Goal: Information Seeking & Learning: Compare options

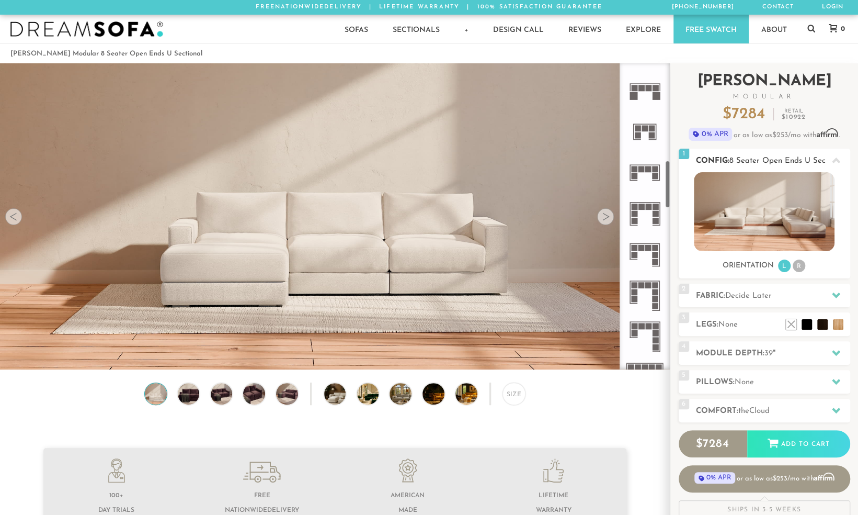
scroll to position [620, 0]
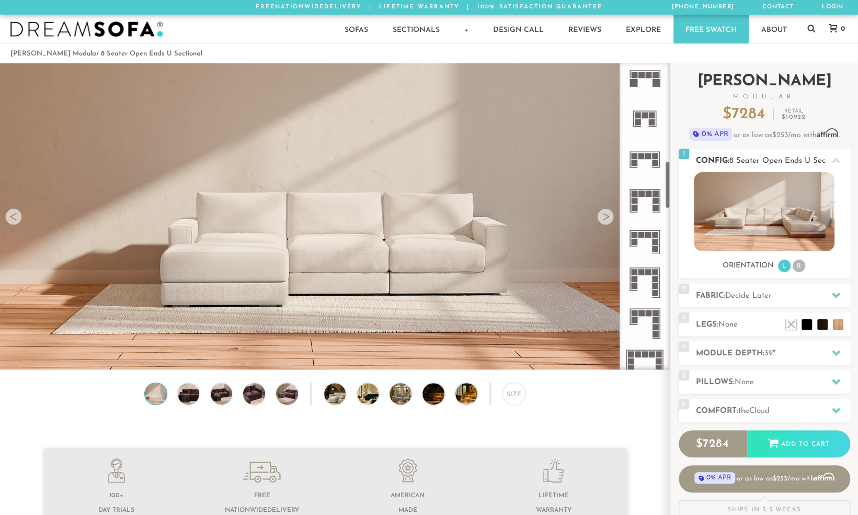
drag, startPoint x: 666, startPoint y: 101, endPoint x: 686, endPoint y: 199, distance: 99.8
click at [686, 199] on div "Introducing [PERSON_NAME] Modular $ 7284 Retail $ 10922 $ 7284 Retail $ 10922 0…" at bounding box center [764, 294] width 188 height 463
click at [655, 236] on rect at bounding box center [656, 235] width 6 height 6
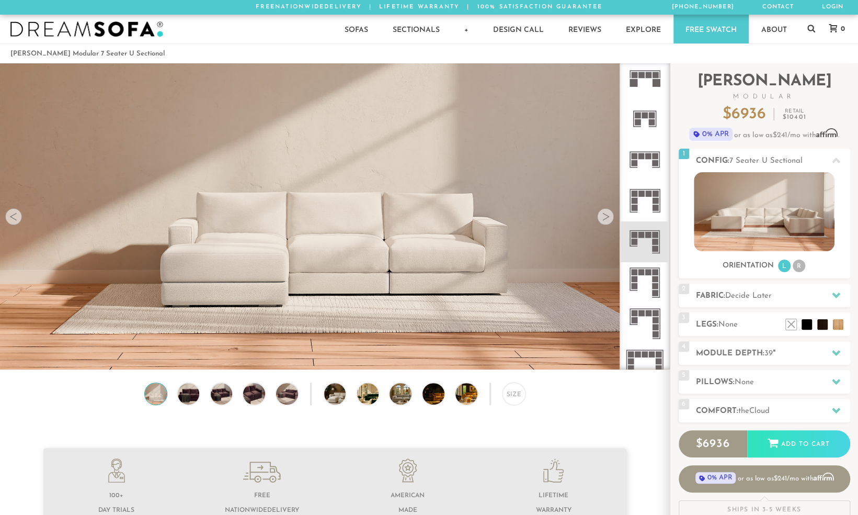
click at [655, 236] on rect at bounding box center [656, 235] width 6 height 6
click at [748, 208] on img at bounding box center [764, 211] width 141 height 79
click at [833, 323] on li at bounding box center [823, 309] width 42 height 42
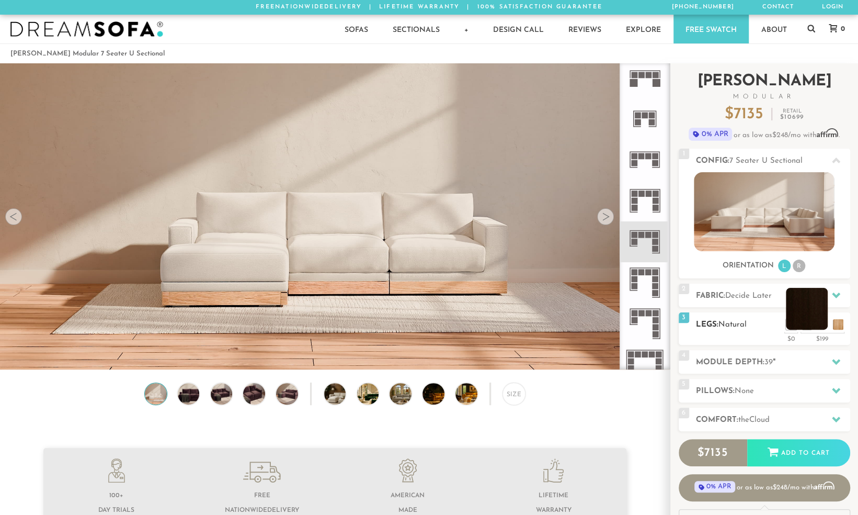
click at [818, 323] on li at bounding box center [807, 309] width 42 height 42
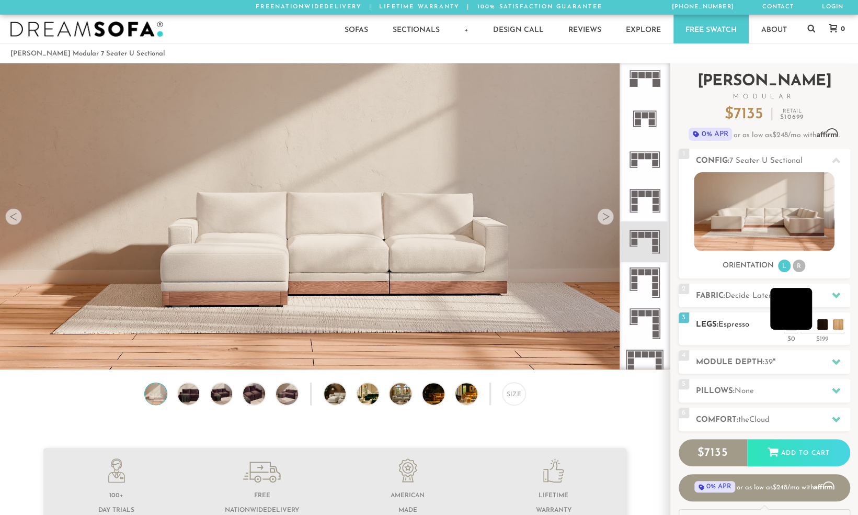
click at [804, 324] on li at bounding box center [791, 309] width 42 height 42
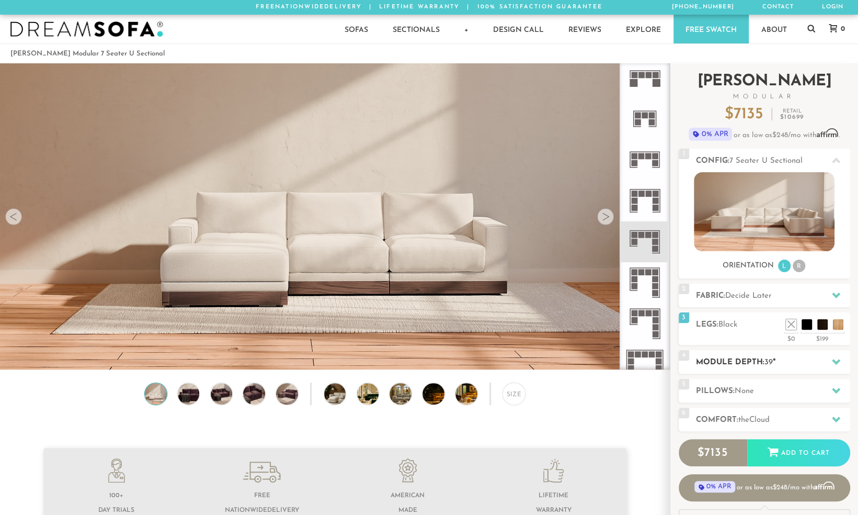
click at [835, 360] on icon at bounding box center [836, 361] width 8 height 8
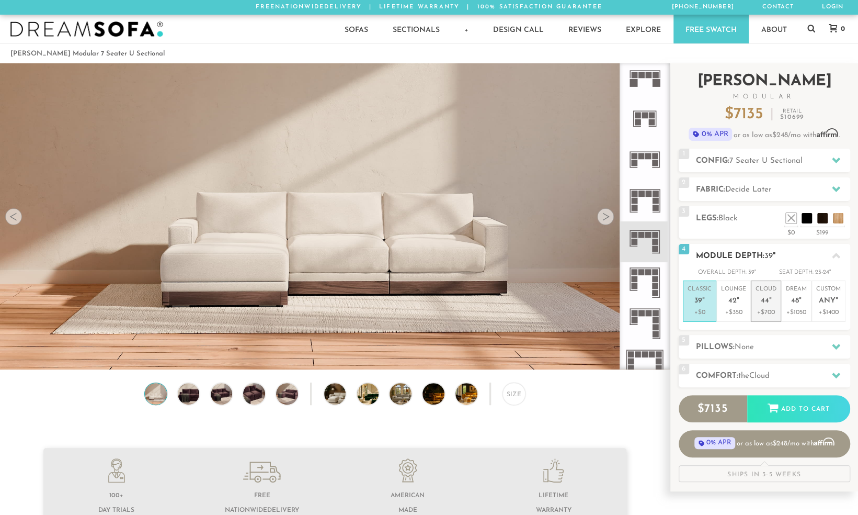
click at [766, 300] on span "44" at bounding box center [765, 301] width 8 height 9
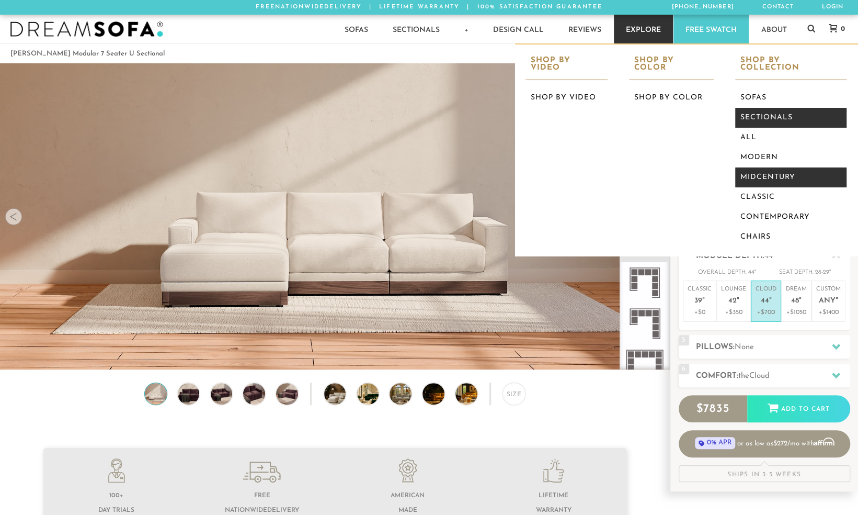
click at [779, 170] on link "Midcentury" at bounding box center [790, 177] width 111 height 20
